Goal: Transaction & Acquisition: Purchase product/service

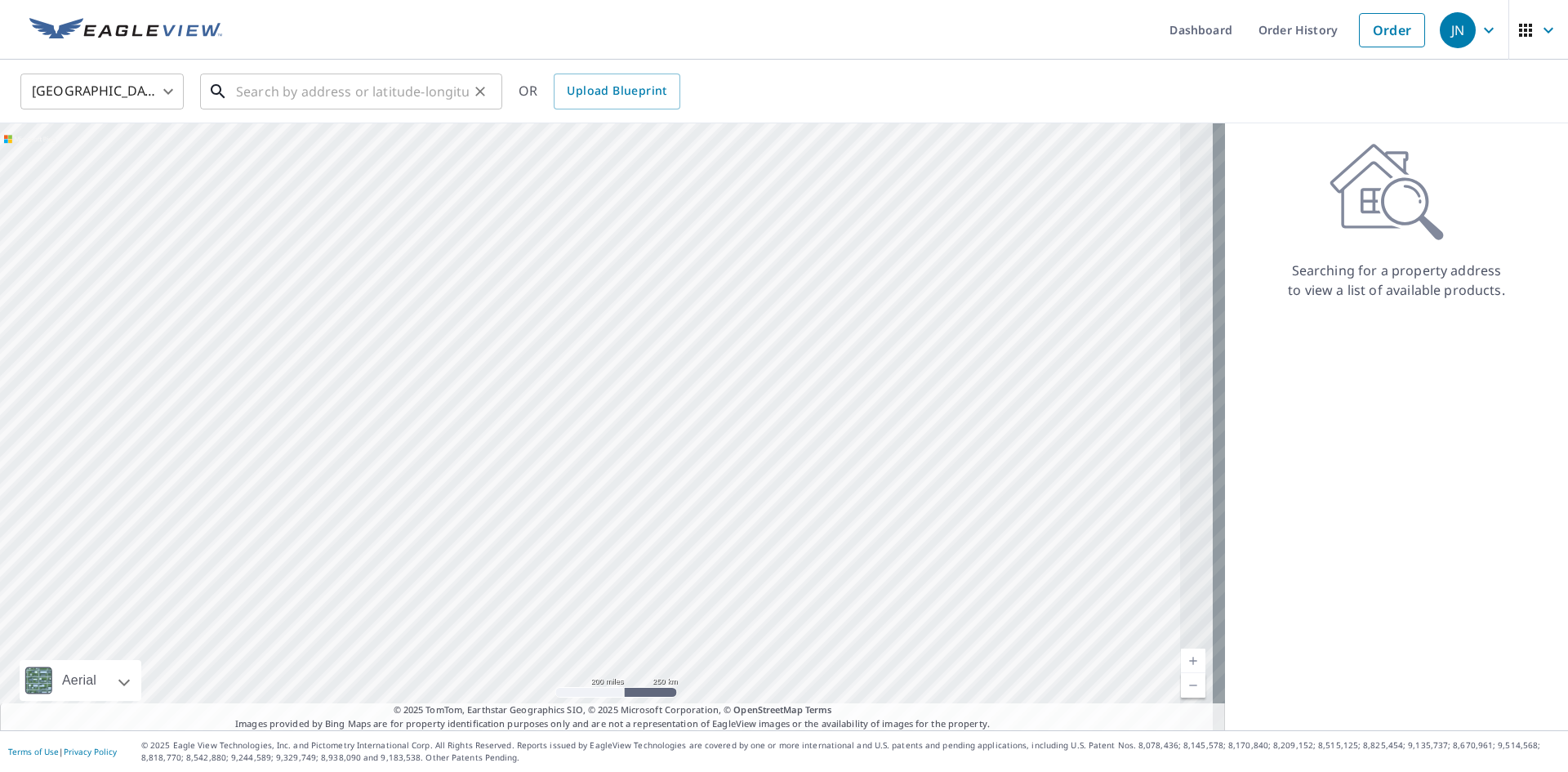
click at [293, 93] on input "text" at bounding box center [352, 91] width 232 height 46
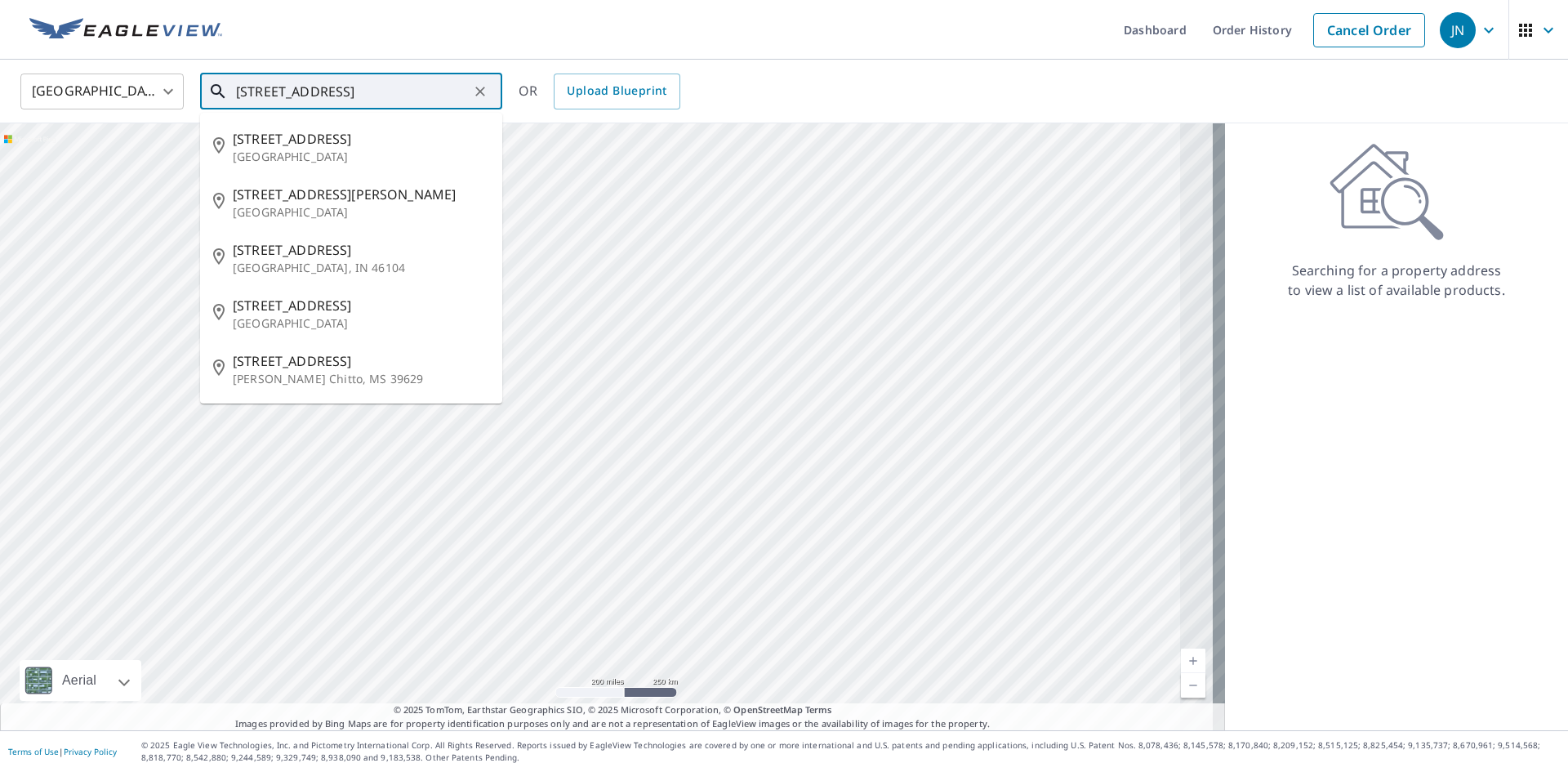
click at [296, 84] on input "[STREET_ADDRESS]" at bounding box center [352, 91] width 232 height 46
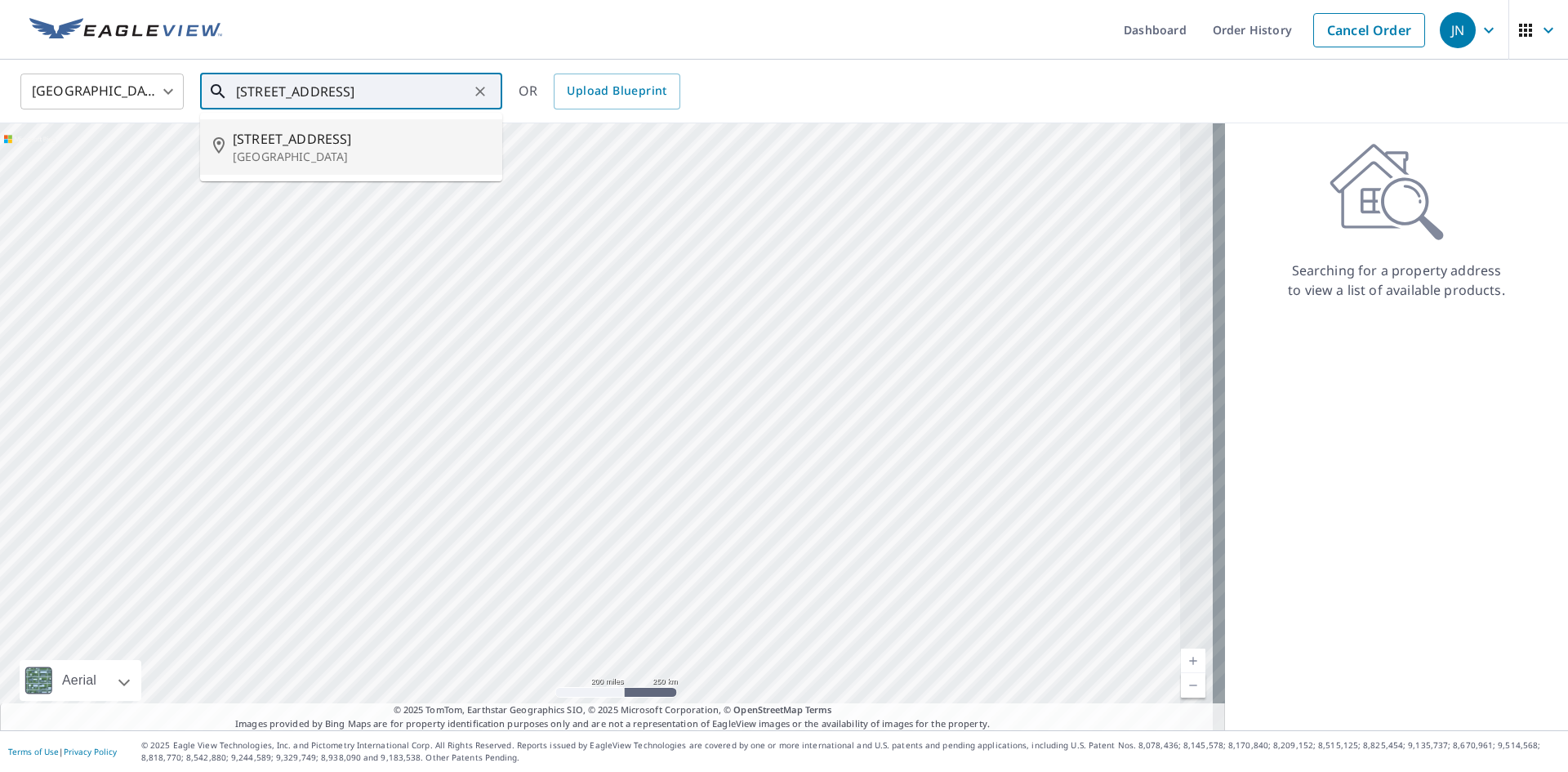
click at [330, 135] on span "[STREET_ADDRESS]" at bounding box center [360, 138] width 256 height 19
type input "[STREET_ADDRESS]"
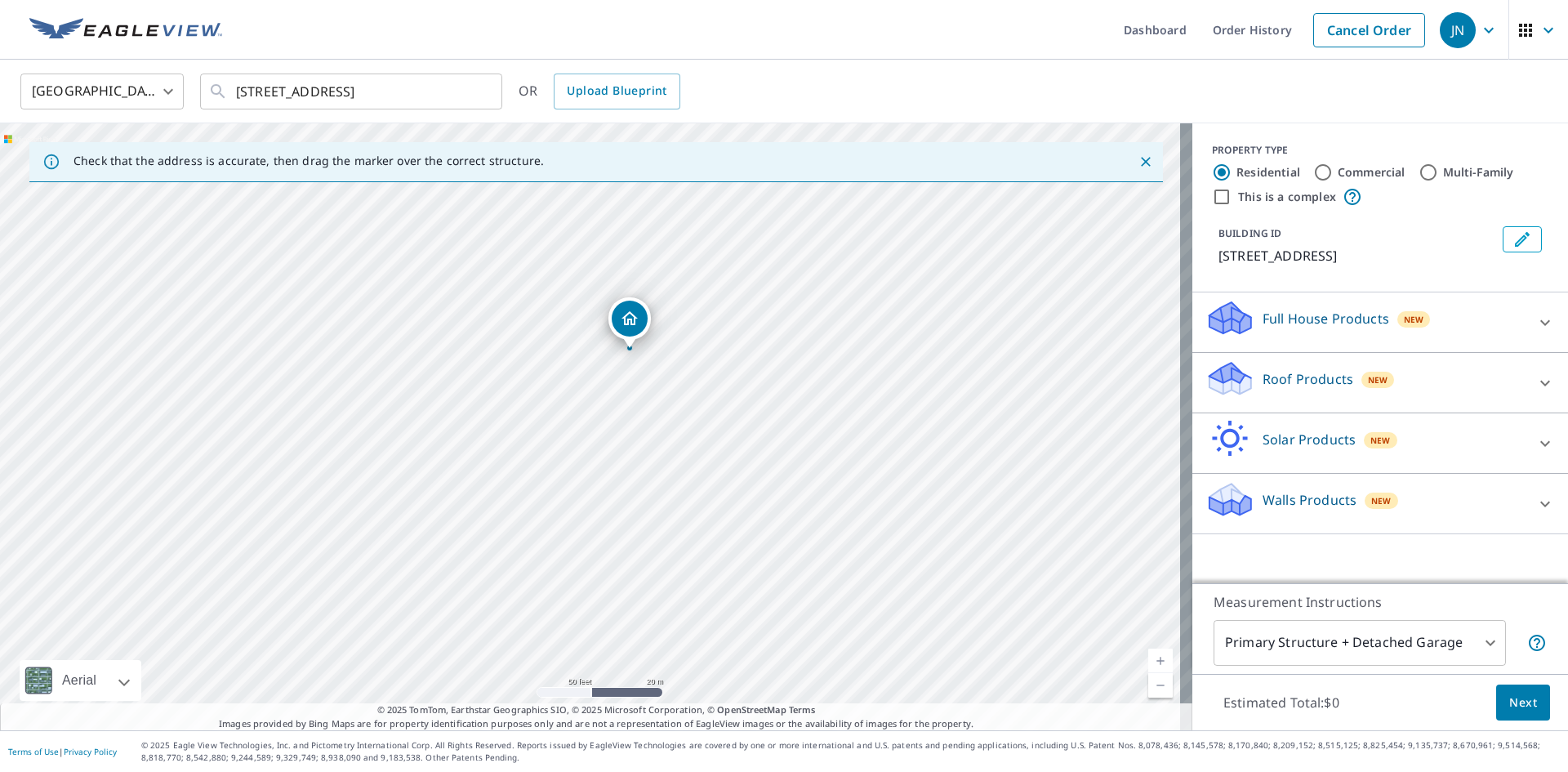
drag, startPoint x: 905, startPoint y: 345, endPoint x: 1156, endPoint y: 575, distance: 340.4
click at [1156, 575] on div "[STREET_ADDRESS]" at bounding box center [595, 426] width 1192 height 607
click at [1301, 382] on p "Roof Products" at bounding box center [1308, 378] width 90 height 19
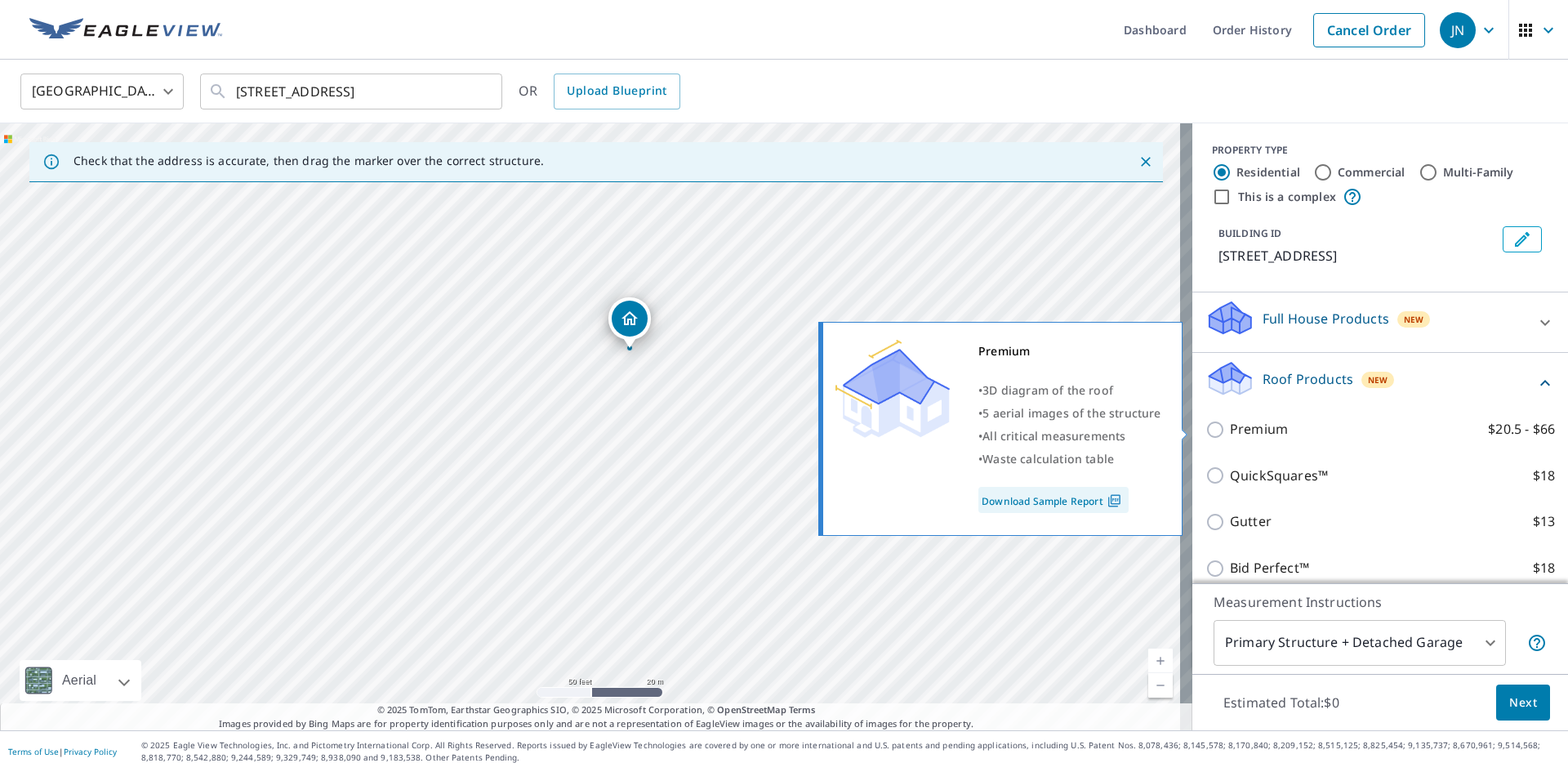
click at [1205, 431] on input "Premium $20.5 - $66" at bounding box center [1218, 429] width 25 height 19
checkbox input "true"
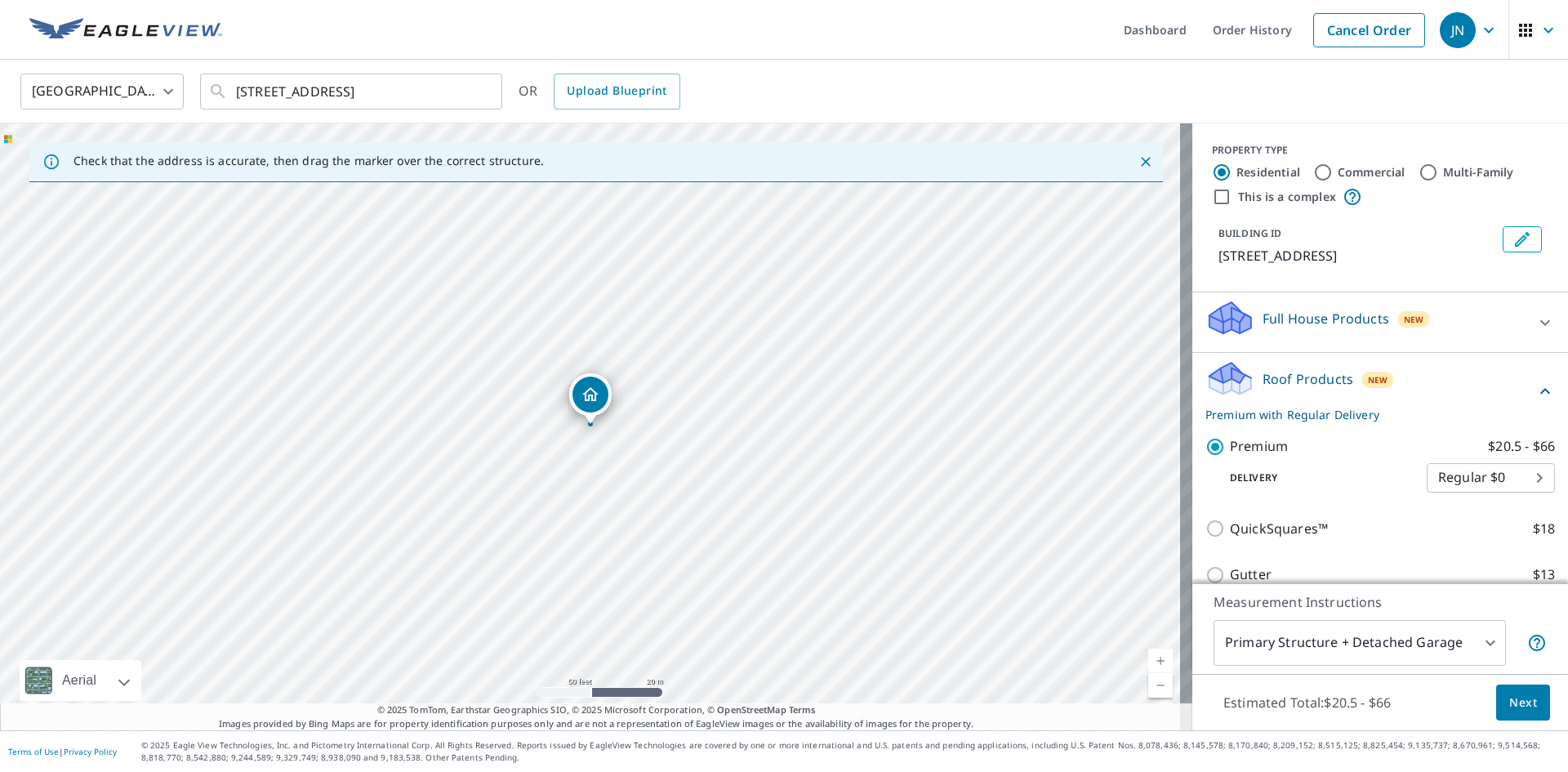
click at [1519, 705] on span "Next" at bounding box center [1522, 702] width 28 height 20
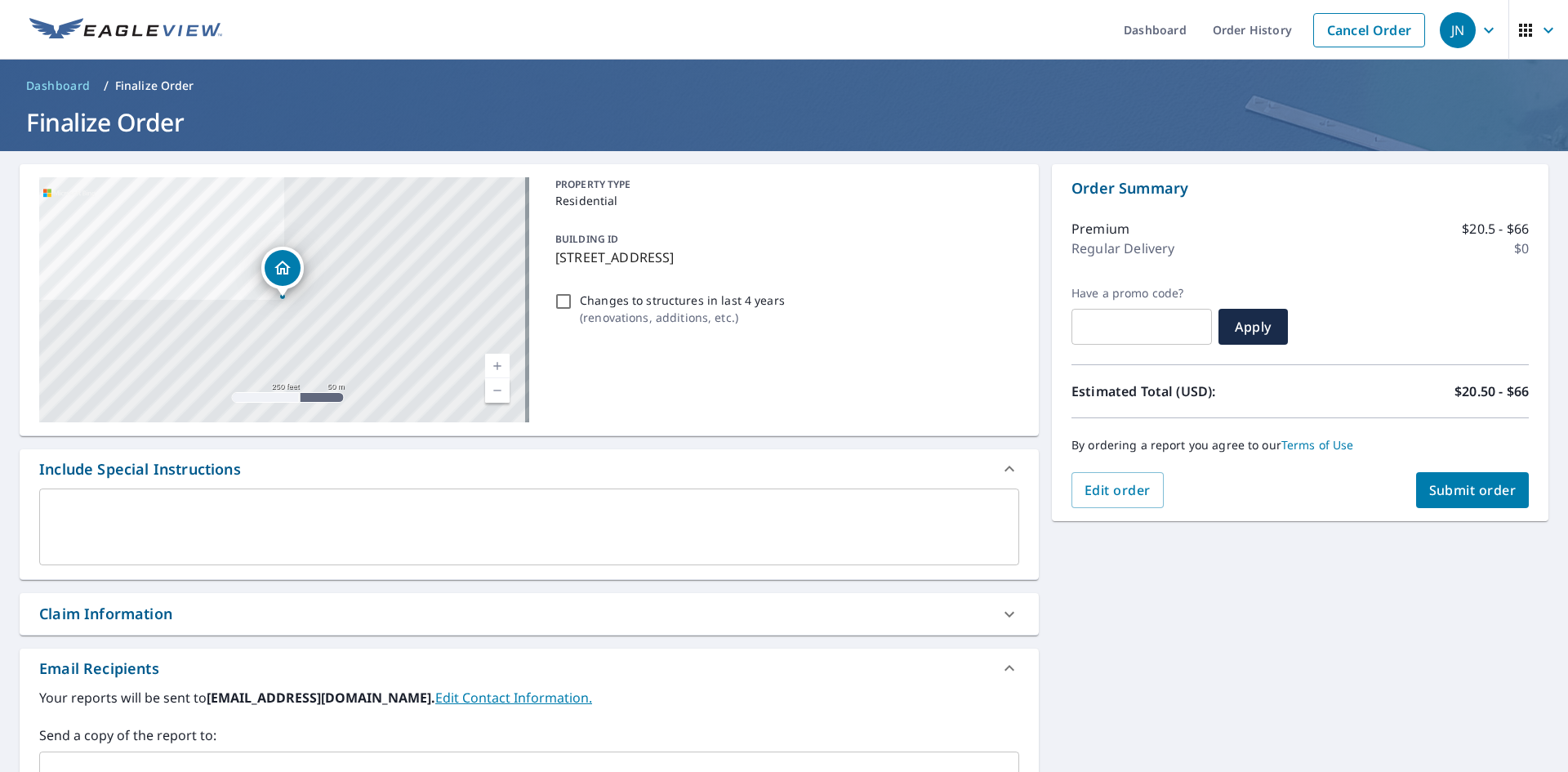
scroll to position [268, 0]
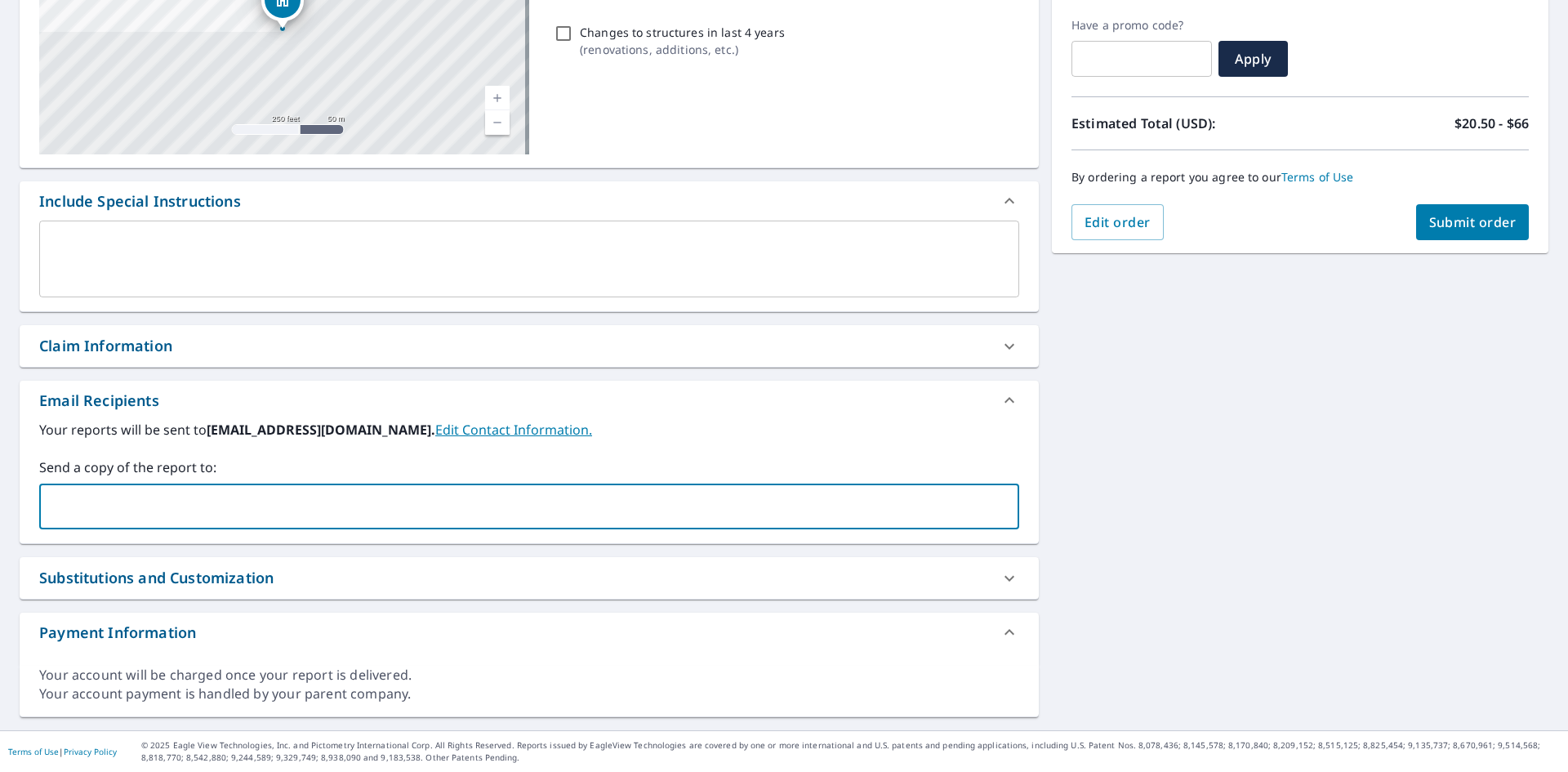
click at [160, 509] on input "text" at bounding box center [517, 506] width 941 height 31
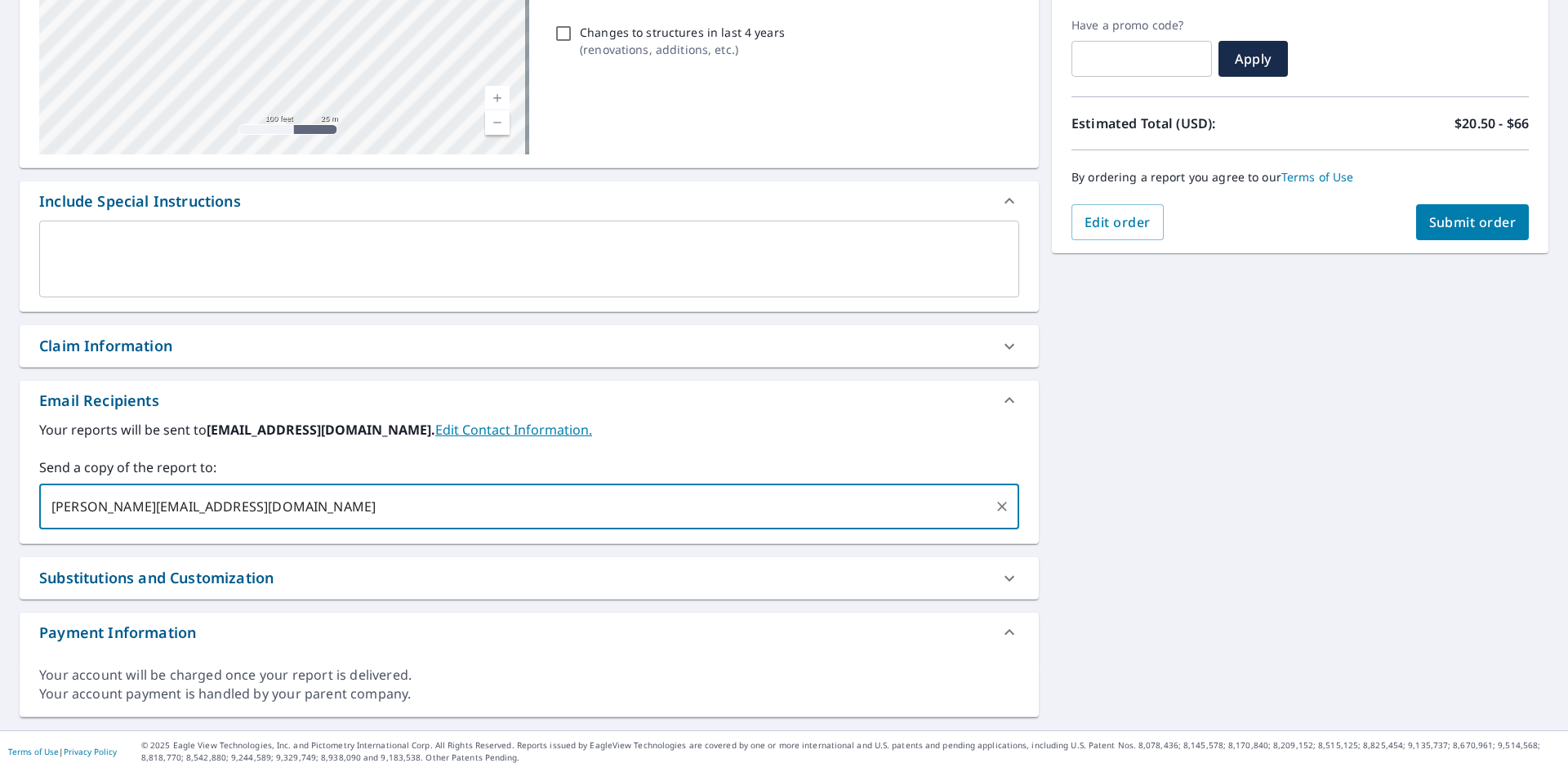
type input "[PERSON_NAME][EMAIL_ADDRESS][DOMAIN_NAME]"
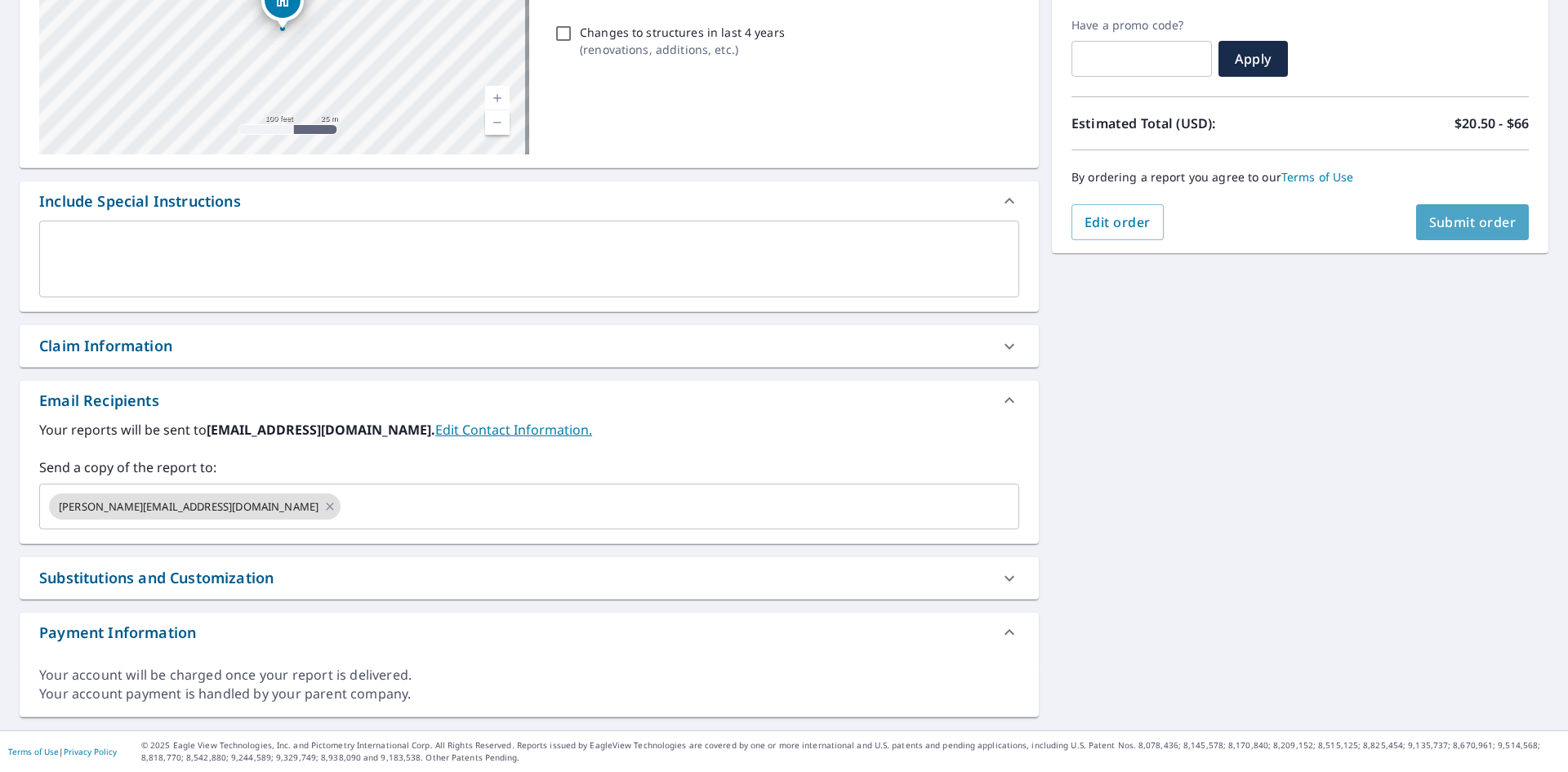
click at [1464, 218] on span "Submit order" at bounding box center [1472, 222] width 87 height 18
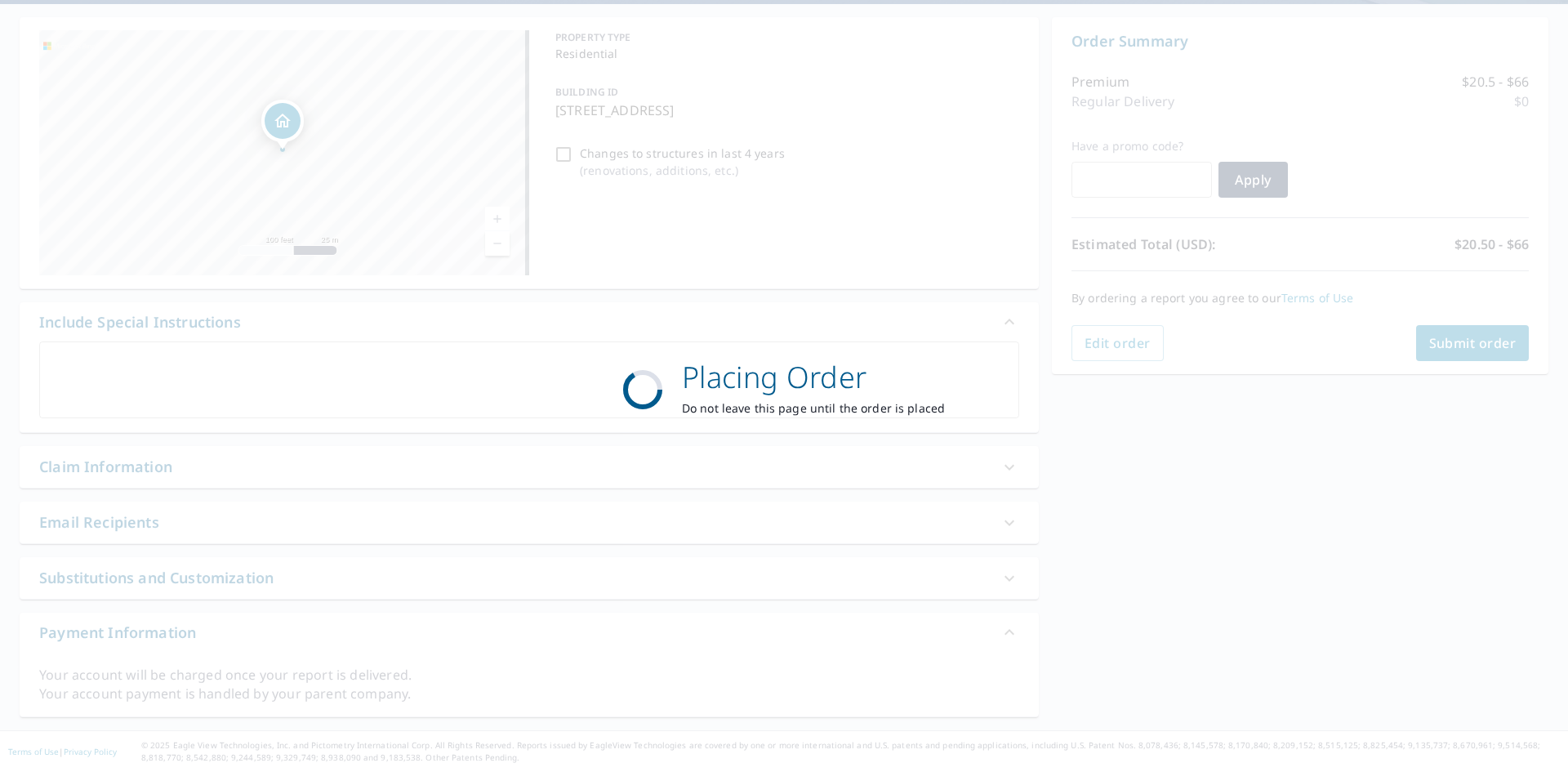
scroll to position [147, 0]
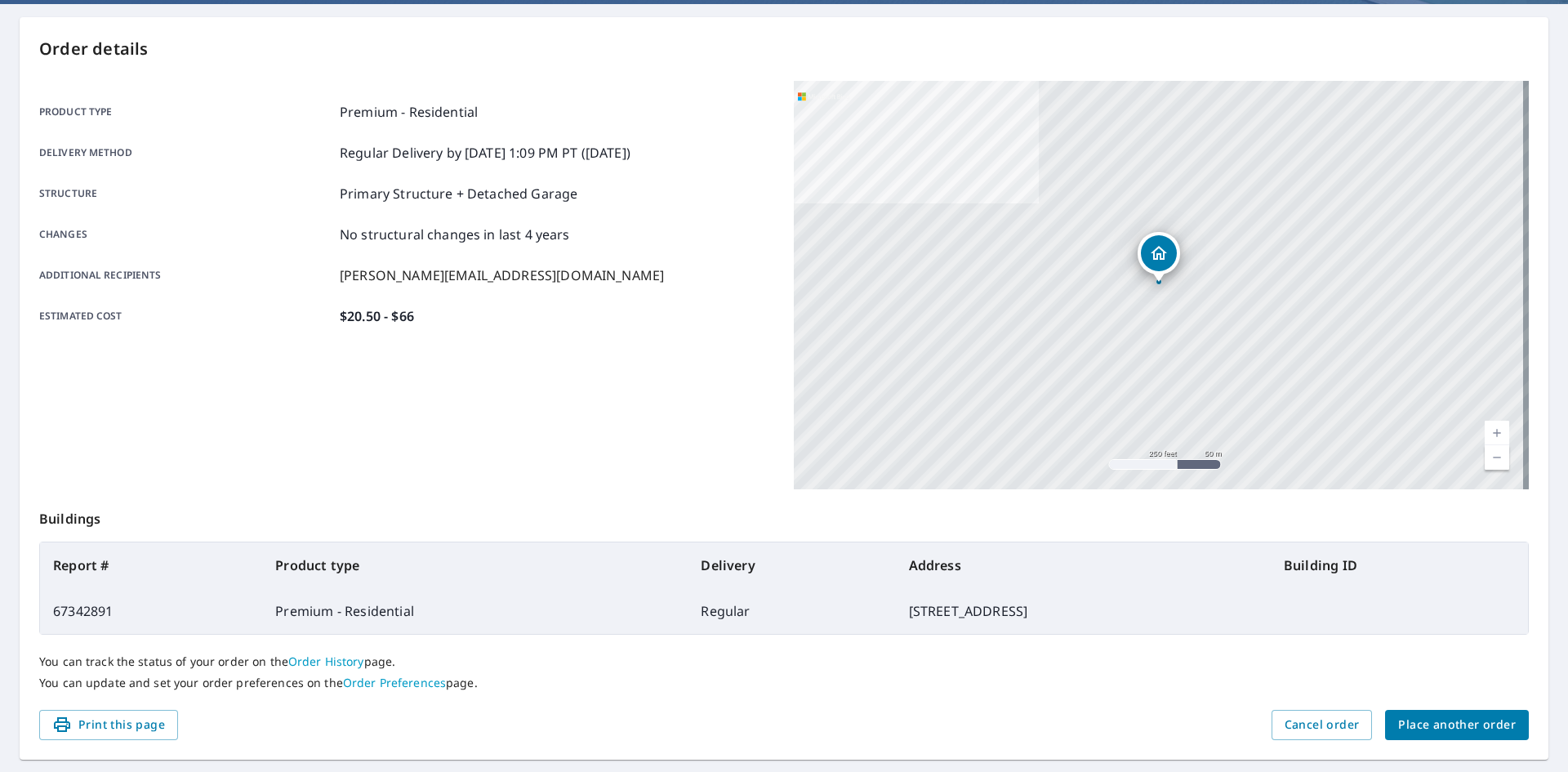
click at [1433, 726] on span "Place another order" at bounding box center [1457, 724] width 117 height 20
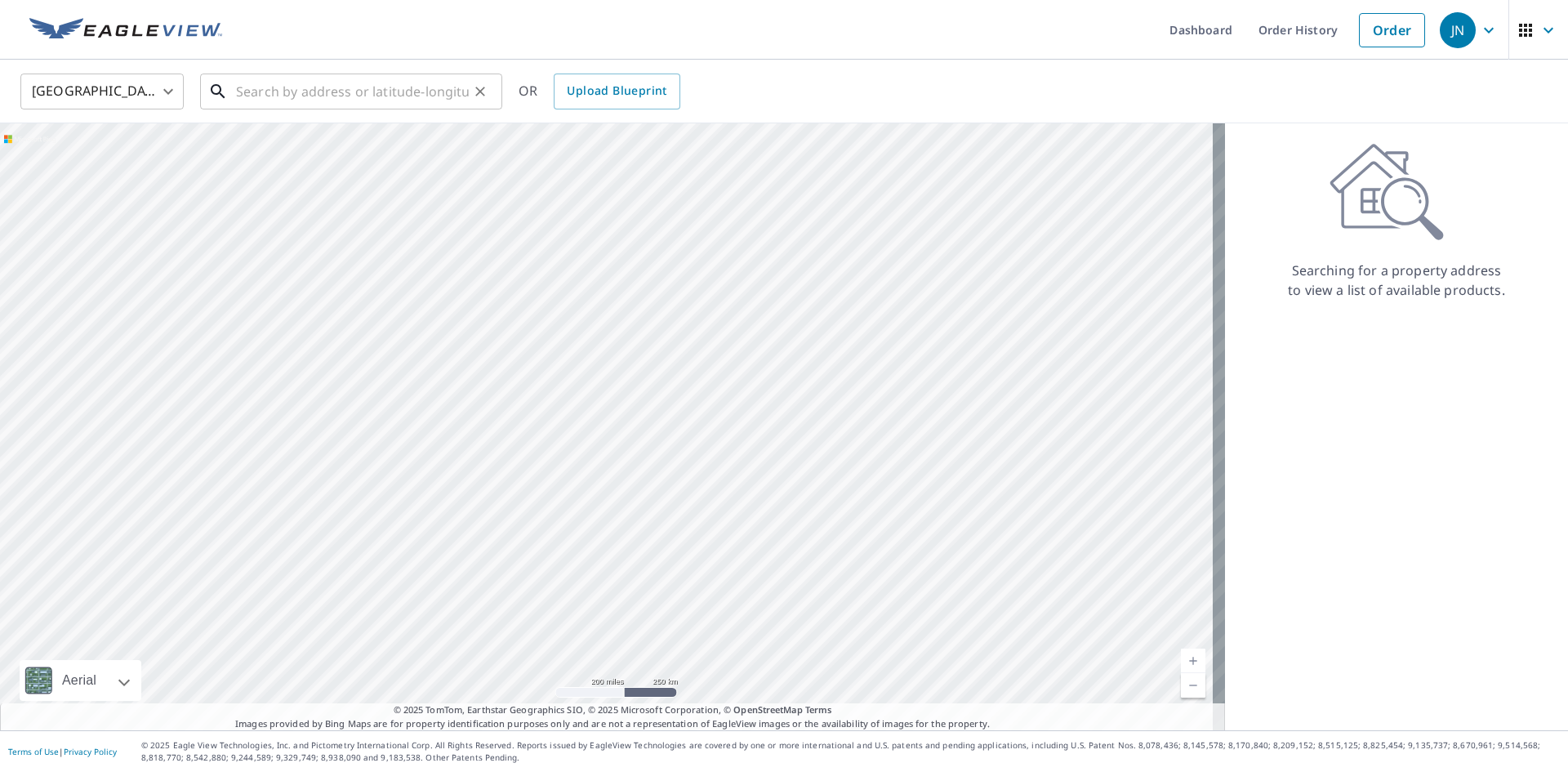
drag, startPoint x: 433, startPoint y: 88, endPoint x: 479, endPoint y: 94, distance: 46.4
click at [435, 88] on input "text" at bounding box center [352, 91] width 232 height 46
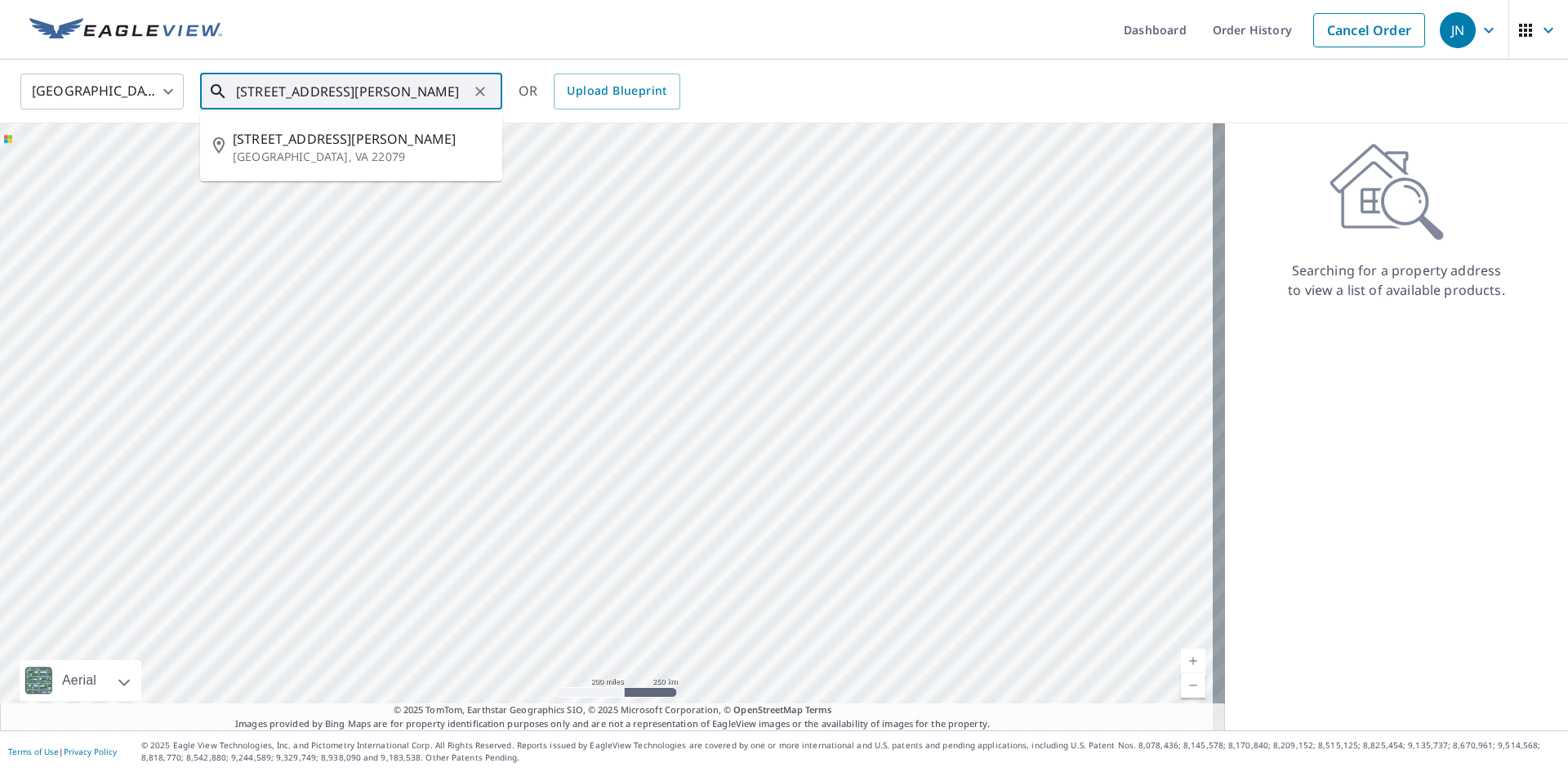
type input "[STREET_ADDRESS][PERSON_NAME]"
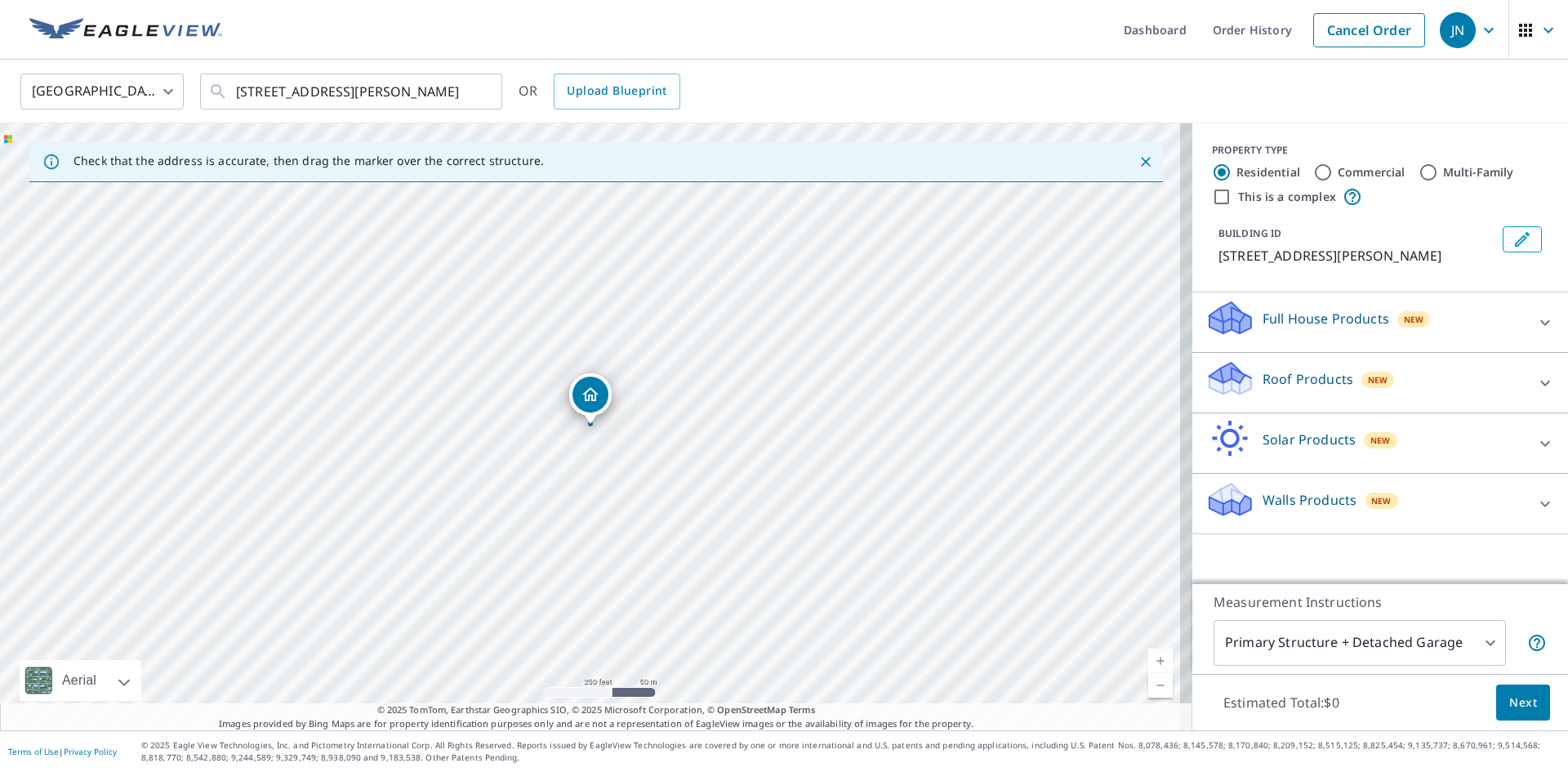
click at [1263, 377] on p "Roof Products" at bounding box center [1308, 378] width 90 height 19
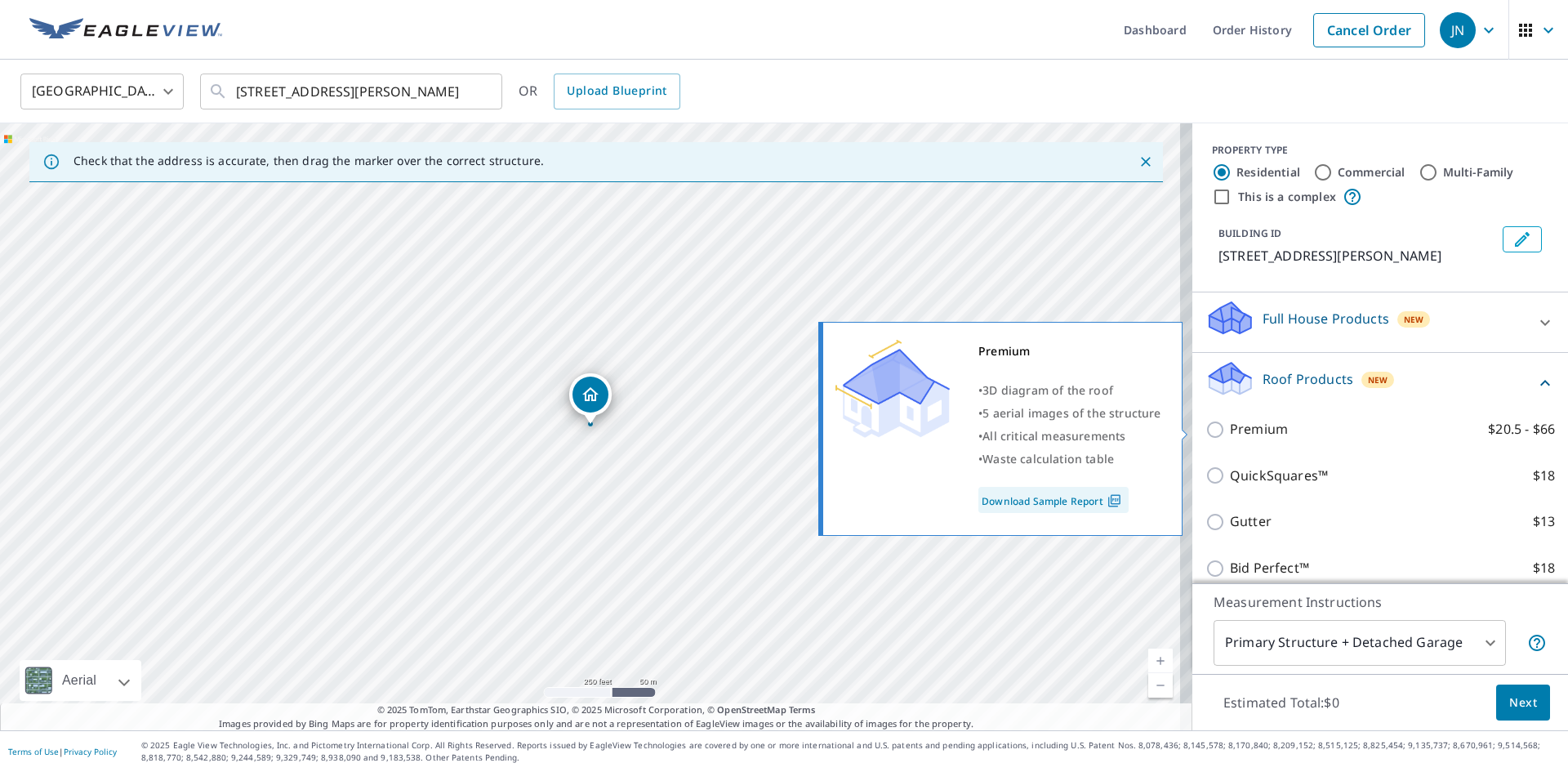
click at [1205, 431] on input "Premium $20.5 - $66" at bounding box center [1218, 429] width 25 height 19
checkbox input "true"
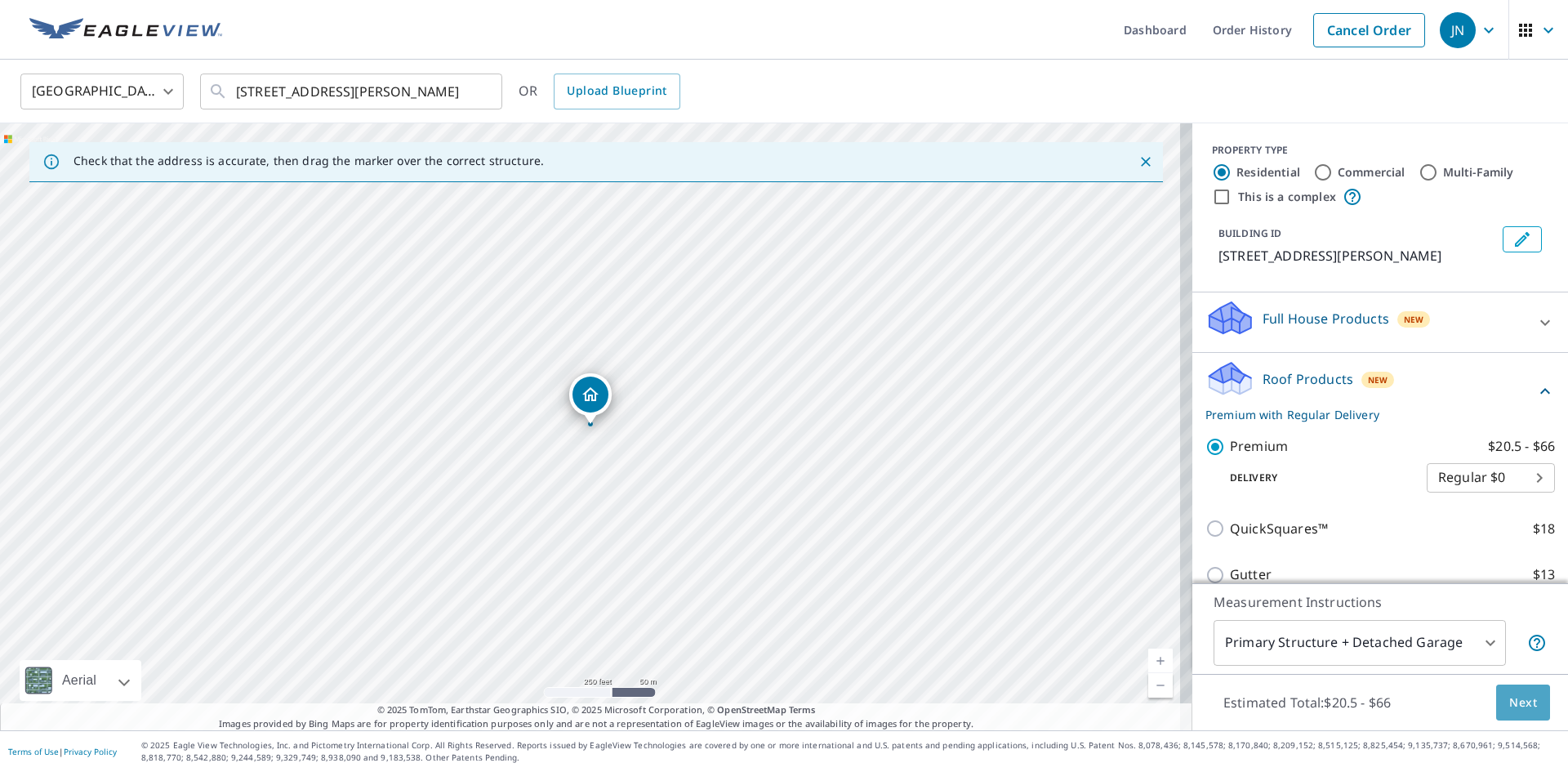
click at [1508, 699] on span "Next" at bounding box center [1522, 702] width 28 height 20
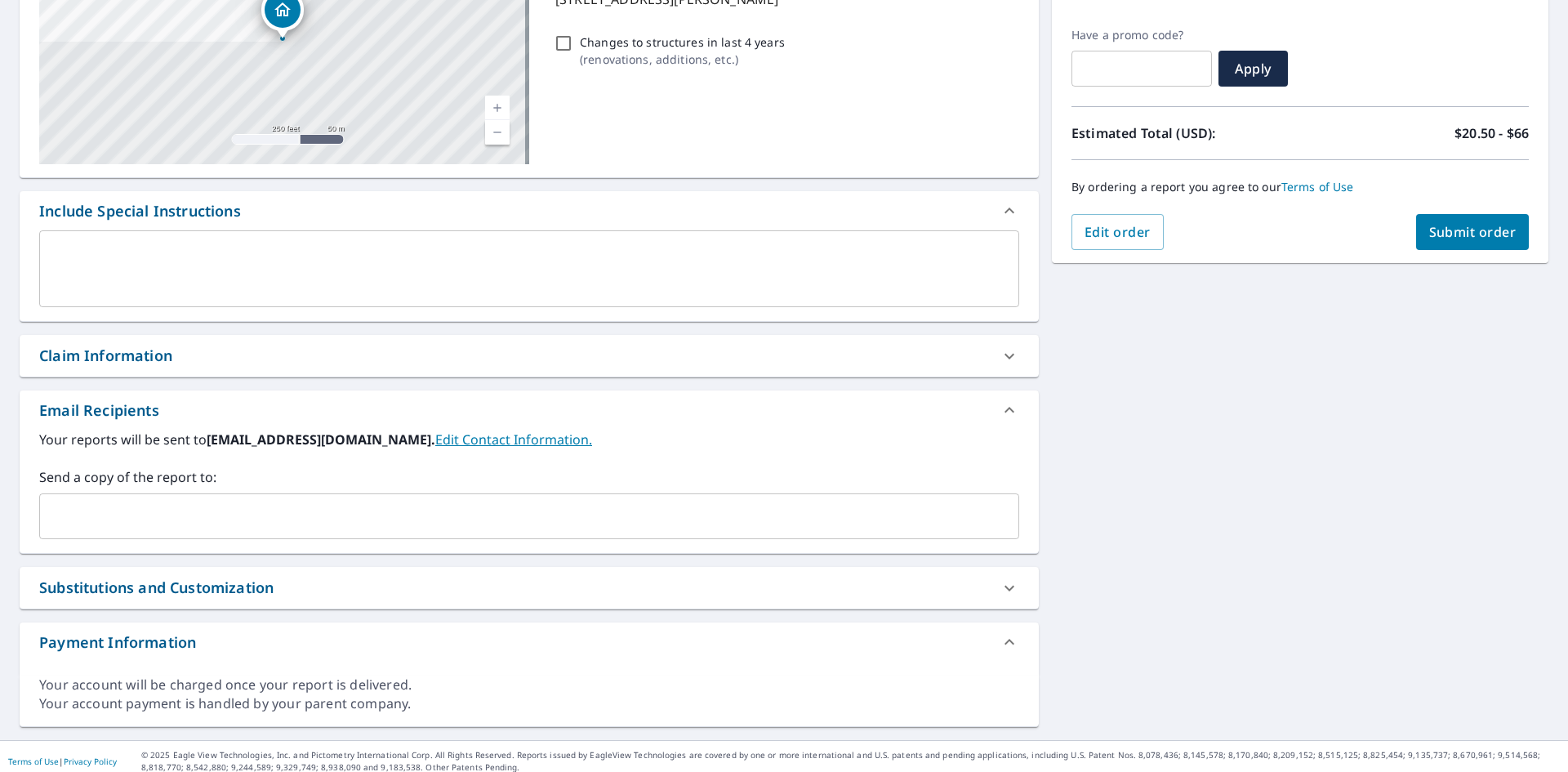
scroll to position [268, 0]
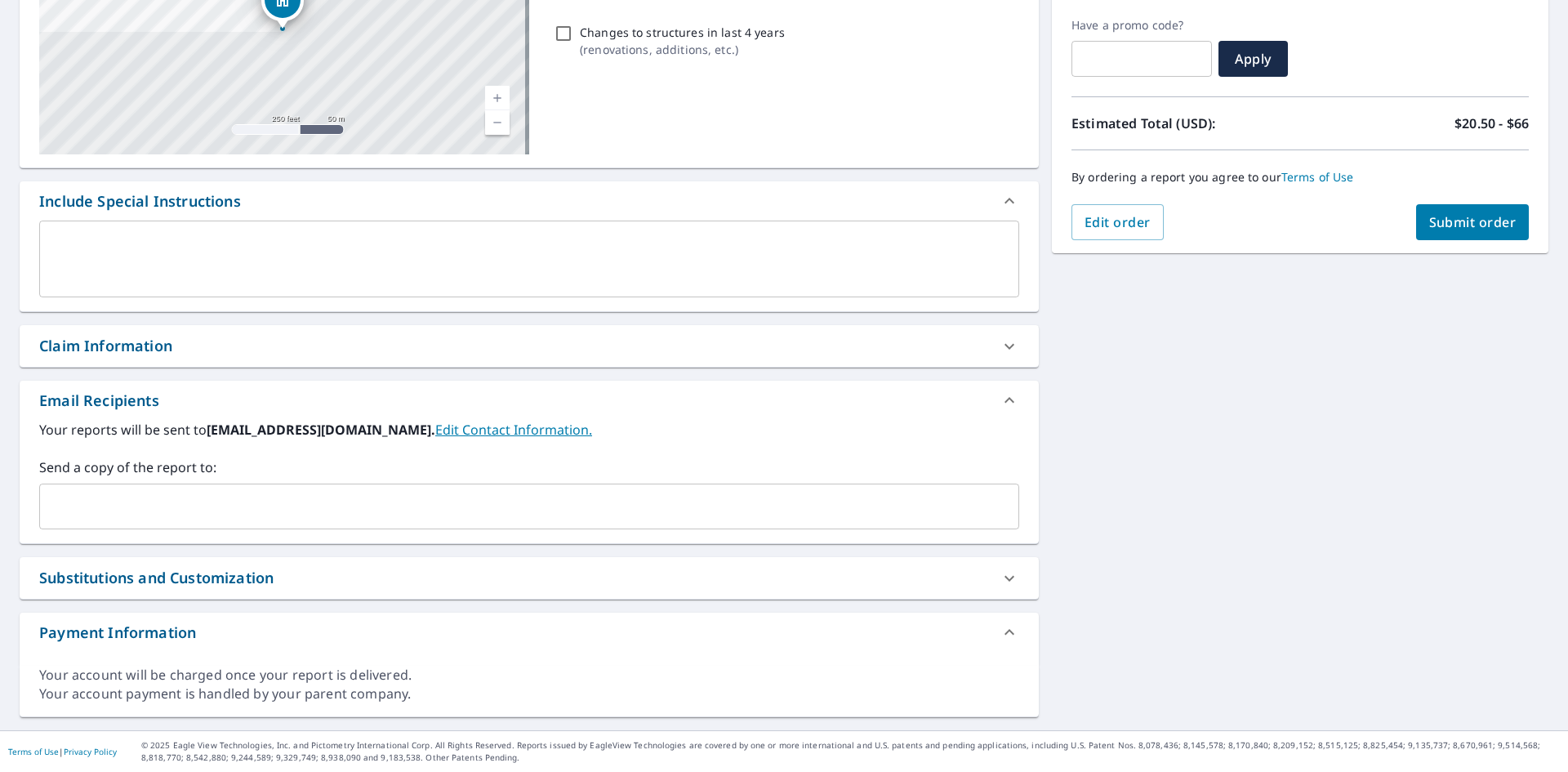
click at [148, 505] on input "text" at bounding box center [517, 506] width 941 height 31
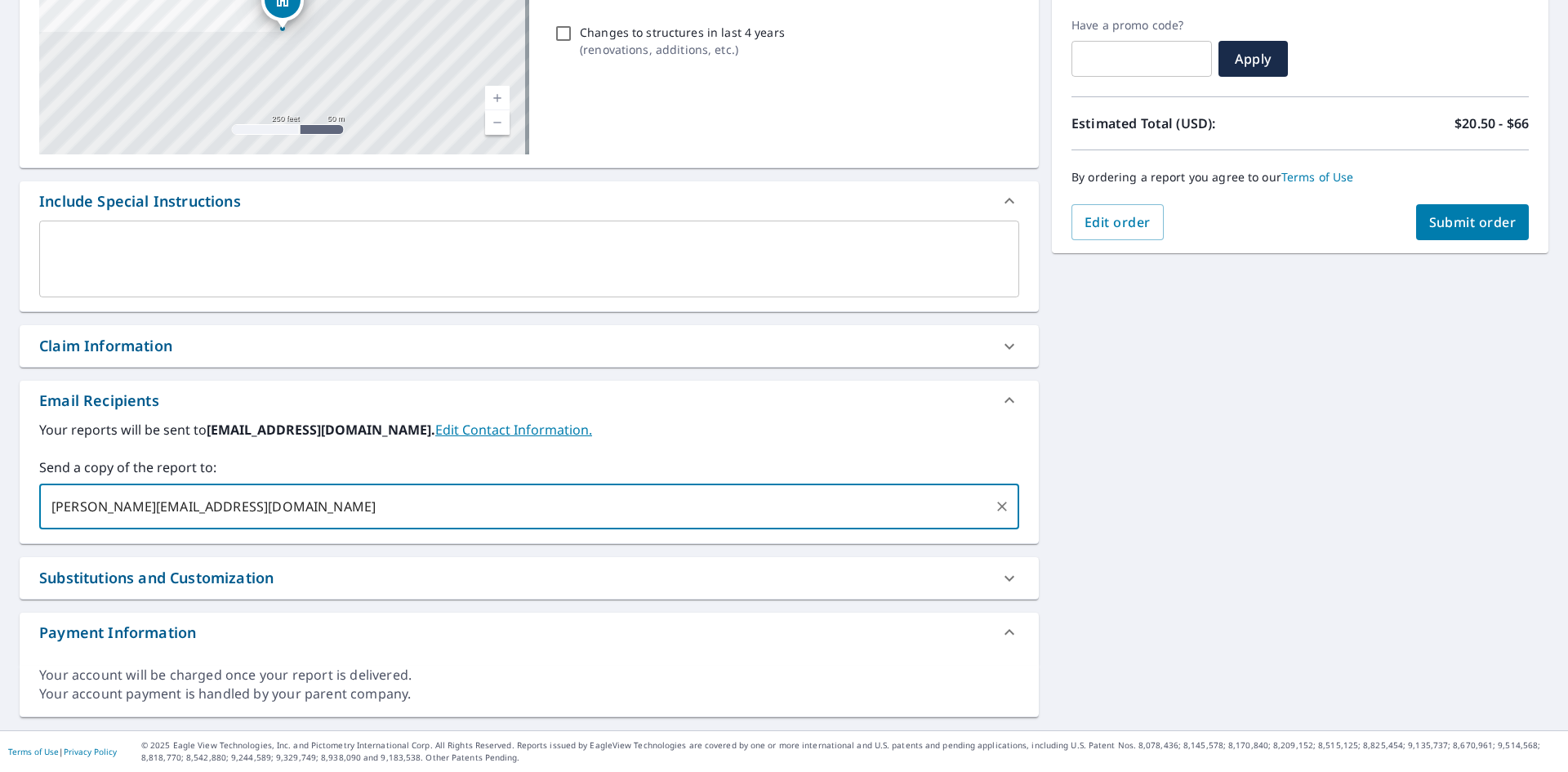
type input "[PERSON_NAME][EMAIL_ADDRESS][DOMAIN_NAME]"
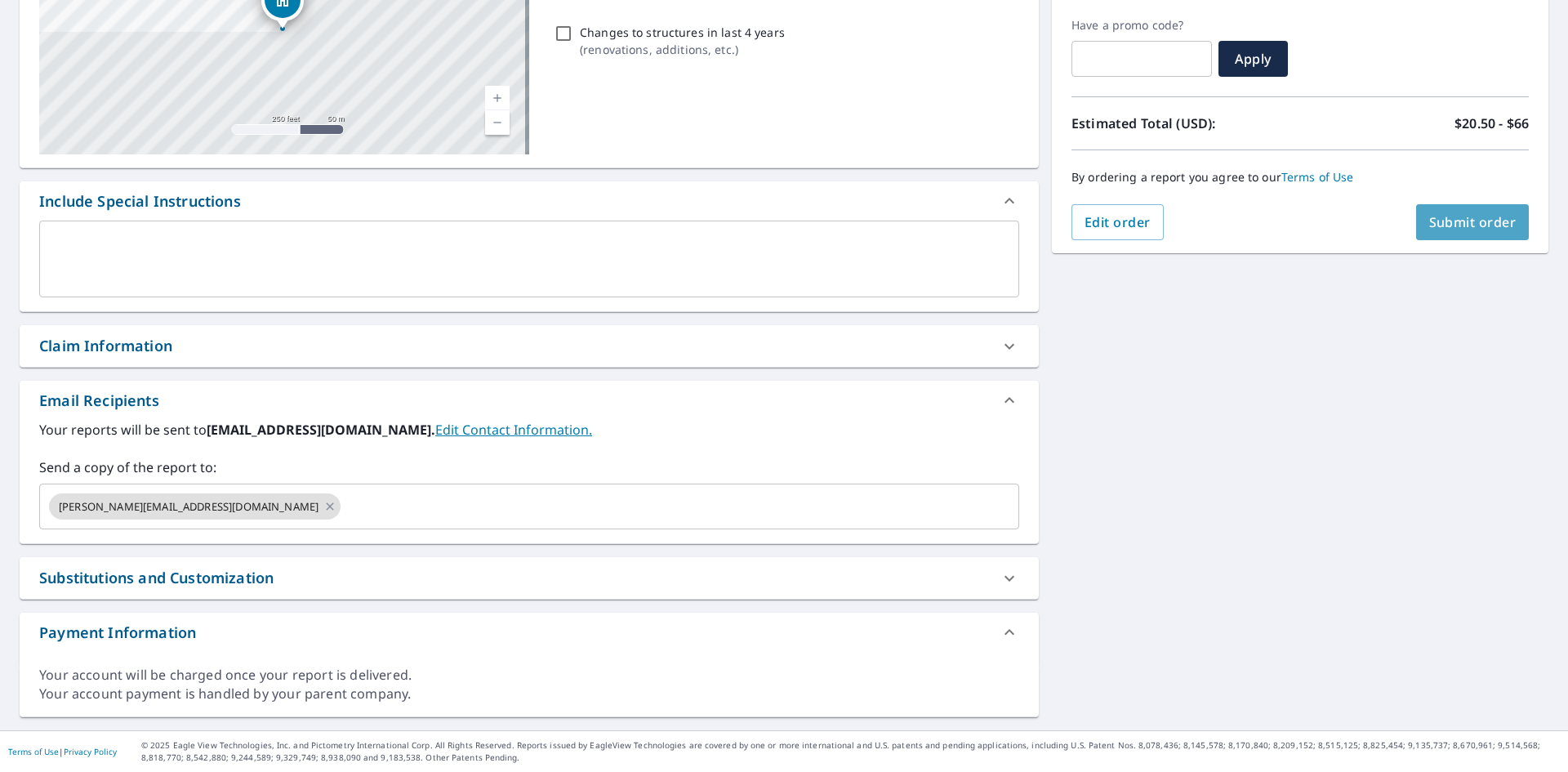
click at [1431, 221] on span "Submit order" at bounding box center [1472, 222] width 87 height 18
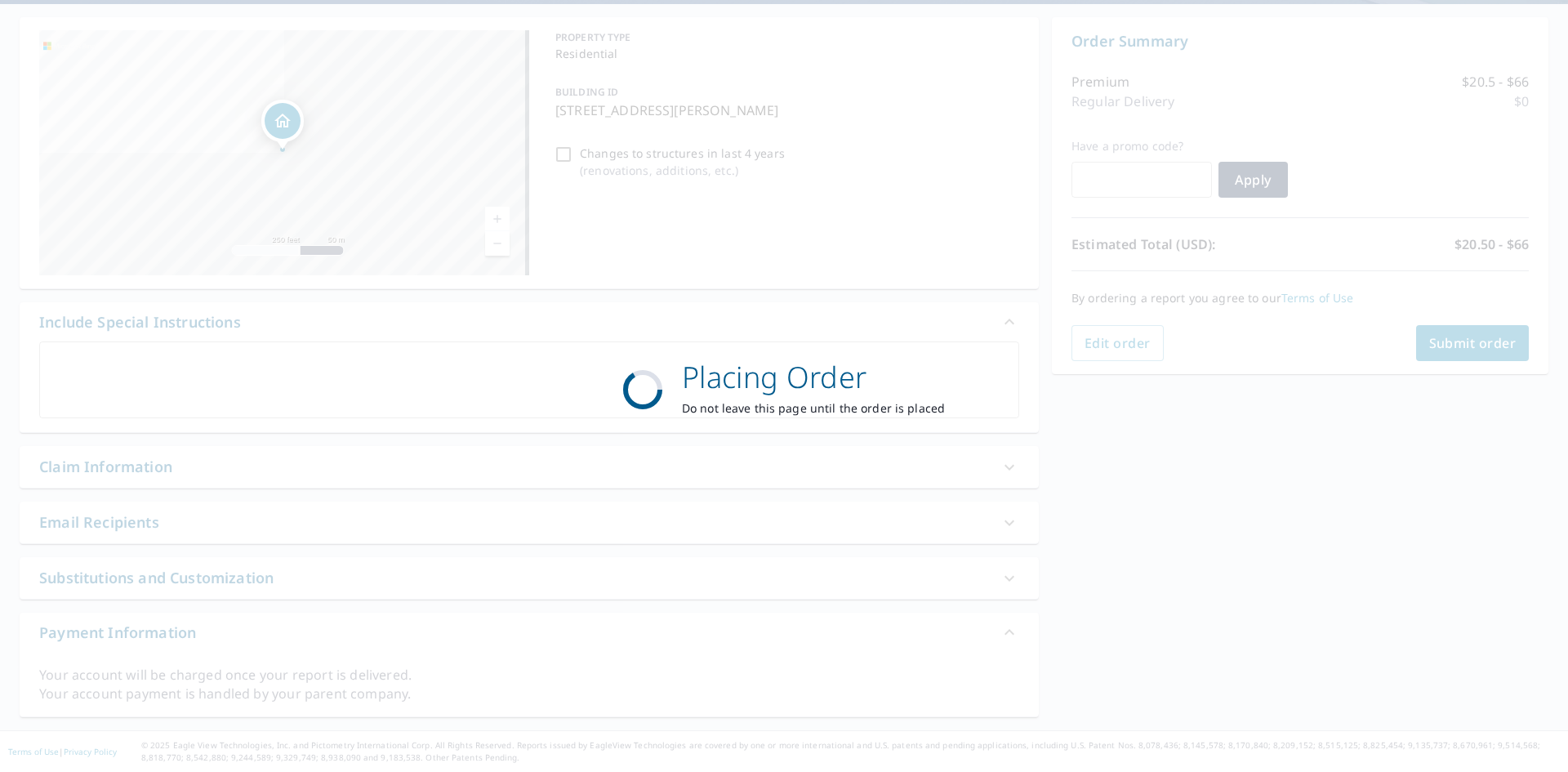
scroll to position [147, 0]
